Goal: Task Accomplishment & Management: Use online tool/utility

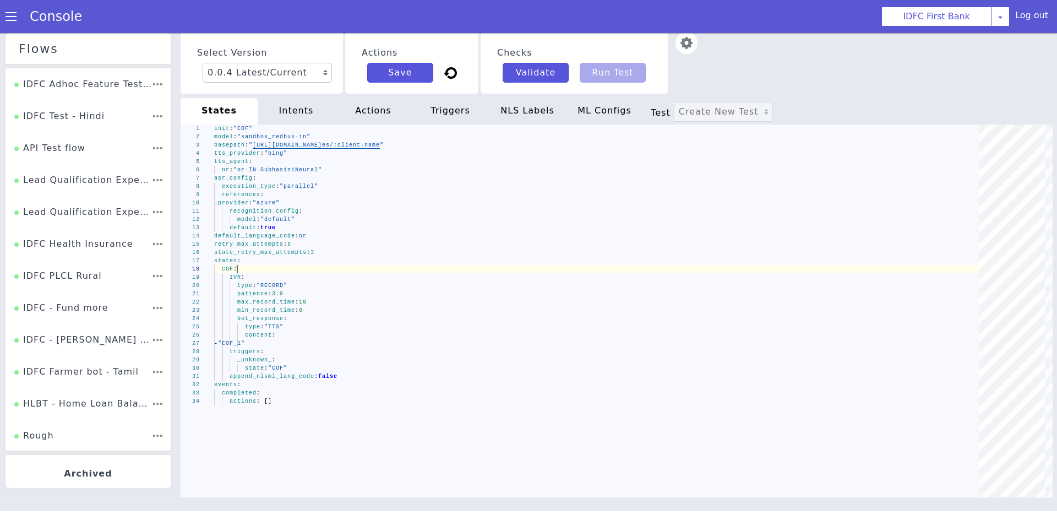
scroll to position [125, 0]
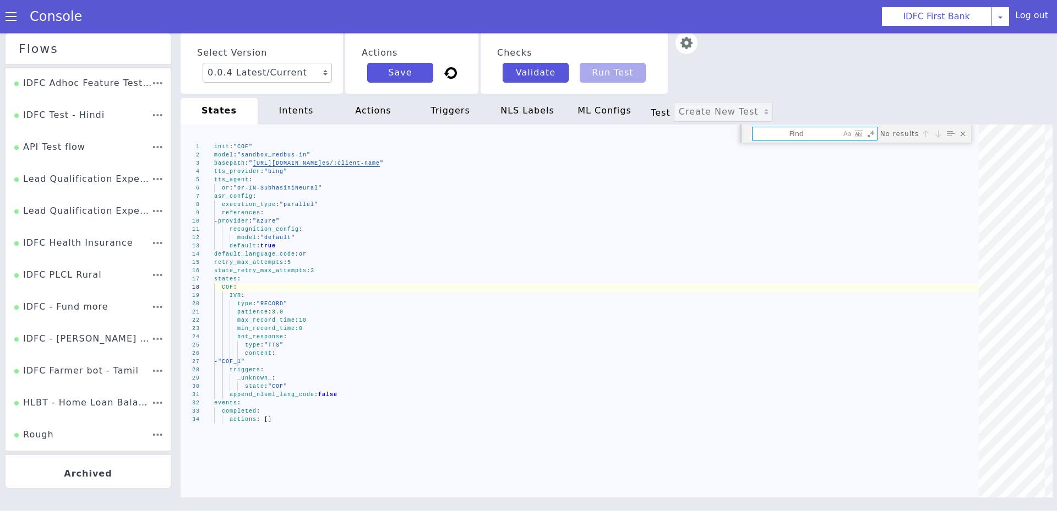
type textarea "patience: 3.0 max_record_time: 10 min_record_time: 0 bot_response: type: "TTS" …"
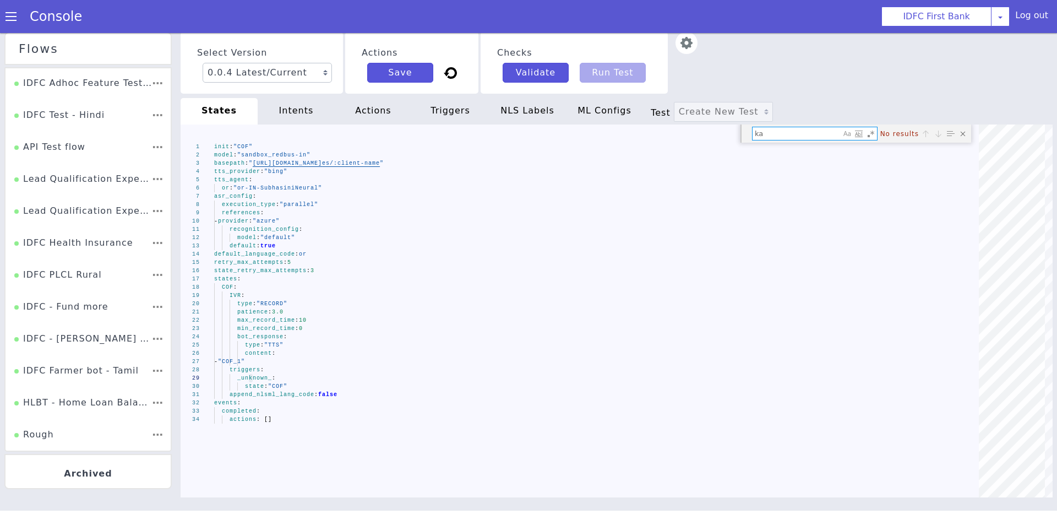
type textarea "ka"
click at [962, 132] on div "Close (Escape)" at bounding box center [963, 133] width 11 height 11
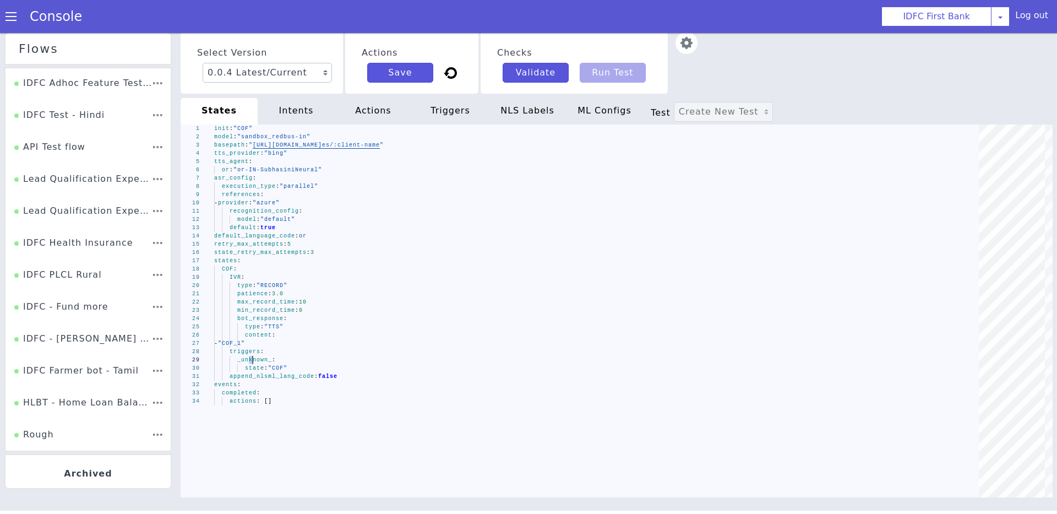
click at [940, 90] on div "Select Version 0.0.4 Latest/Current 0.0.3 0.0.2 0.0.1 Actions Save Checks Valid…" at bounding box center [617, 63] width 872 height 62
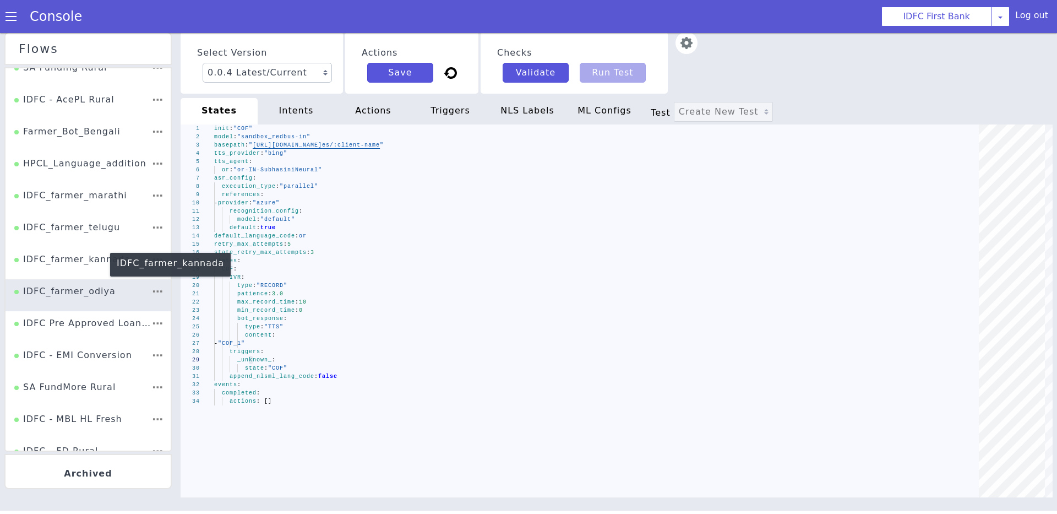
click at [61, 270] on div "IDFC_farmer_kannada" at bounding box center [72, 263] width 116 height 21
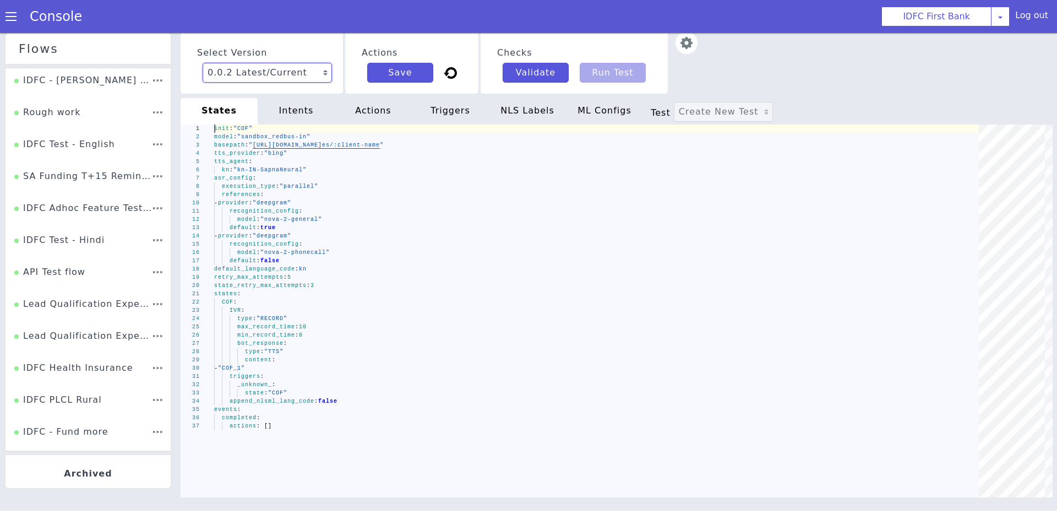
click at [283, 73] on select "0.0.2 Latest/Current 0.0.1" at bounding box center [267, 73] width 129 height 20
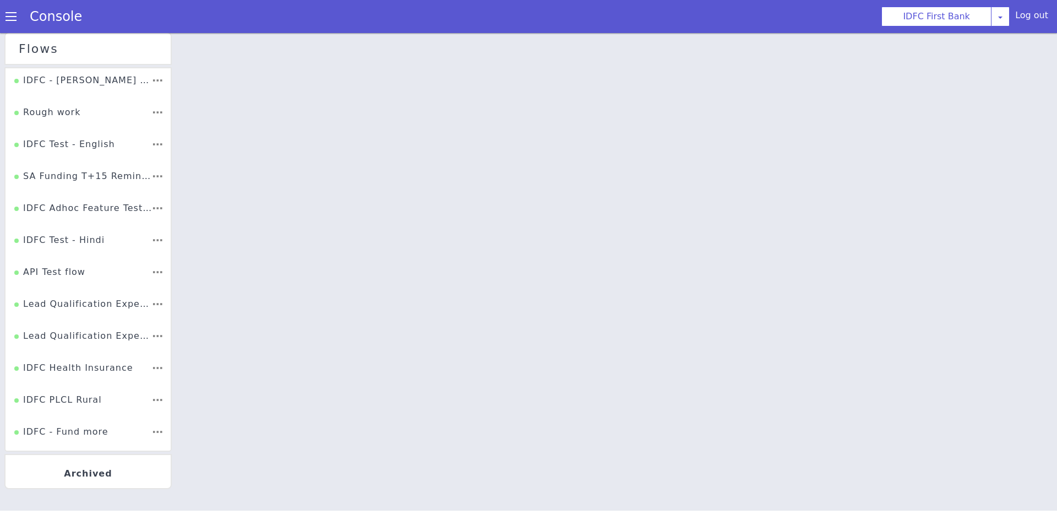
select select "0.0.1"
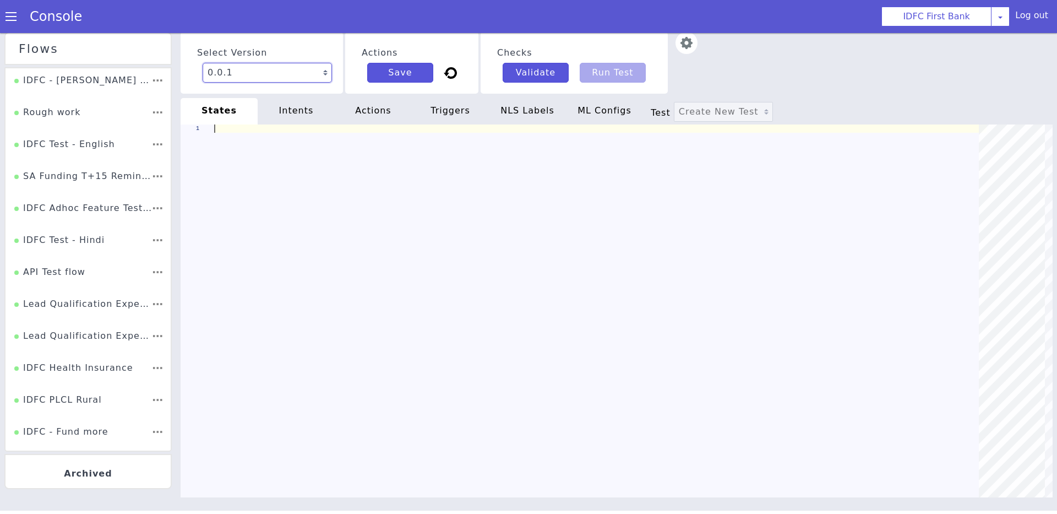
click at [254, 73] on select "0.0.2 Latest/Current 0.0.1" at bounding box center [266, 74] width 129 height 20
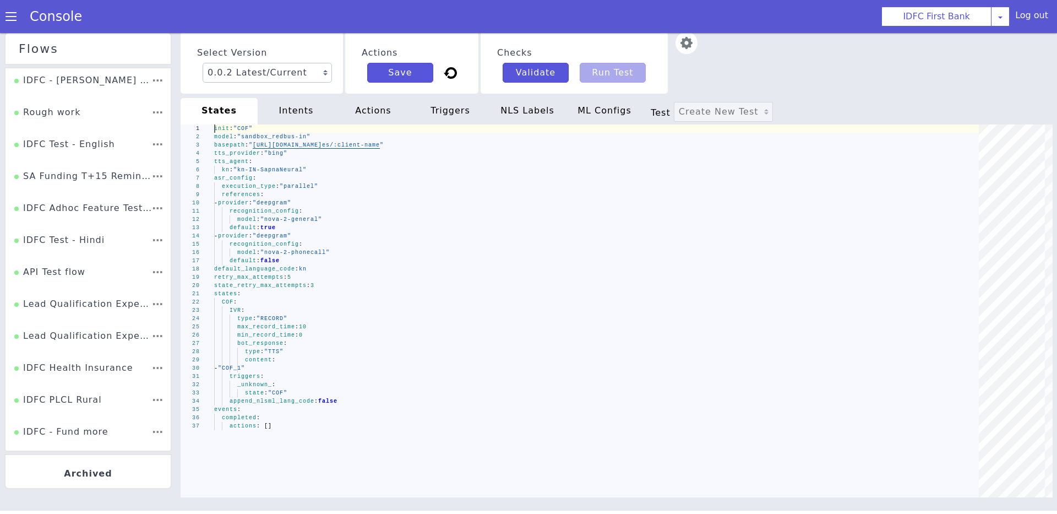
click at [326, 178] on div "asr_config :" at bounding box center [571, 352] width 603 height 497
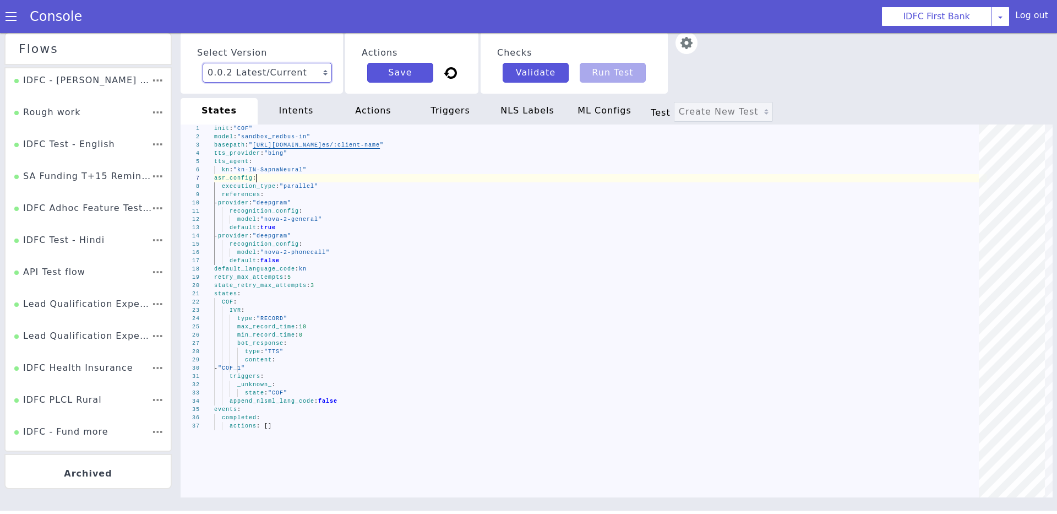
click at [957, 170] on select "0.0.2 Latest/Current 0.0.1" at bounding box center [1014, 217] width 115 height 94
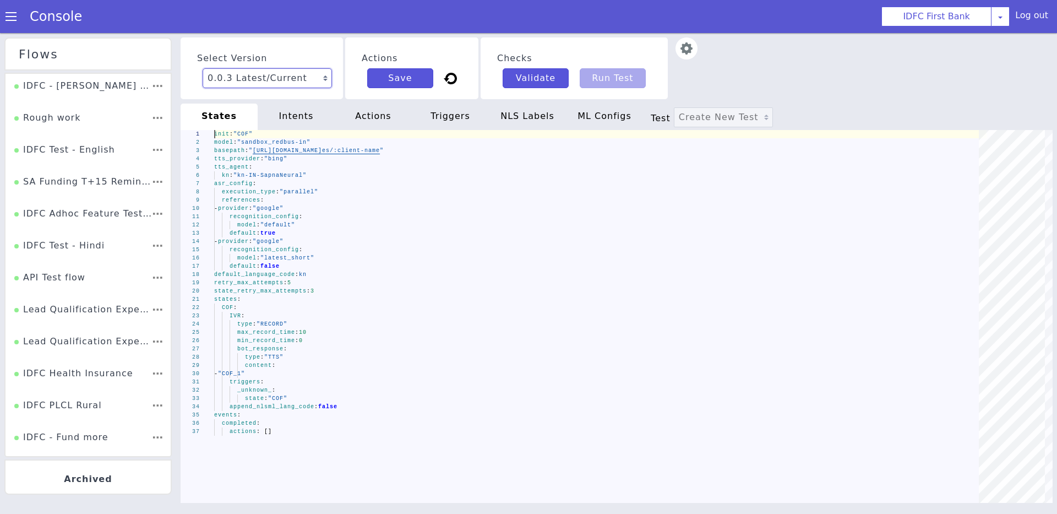
click at [247, 348] on select "0.0.3 Latest/Current 0.0.2 0.0.1" at bounding box center [230, 409] width 80 height 123
type textarea "recognition_config: model: "default" default: true - provider: "google" recogni…"
click at [337, 260] on div "model : "latest_short"" at bounding box center [575, 218] width 621 height 474
